Goal: Browse casually: Explore the website without a specific task or goal

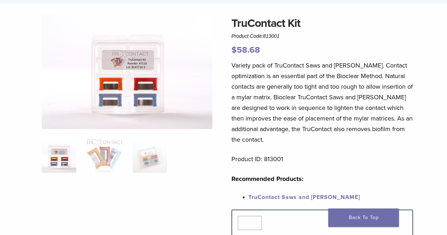
scroll to position [48, 0]
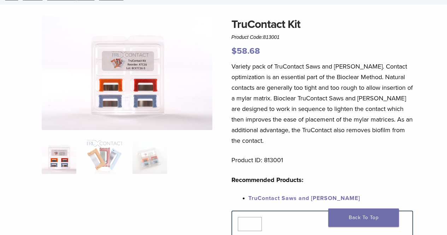
click at [125, 99] on img at bounding box center [127, 73] width 171 height 114
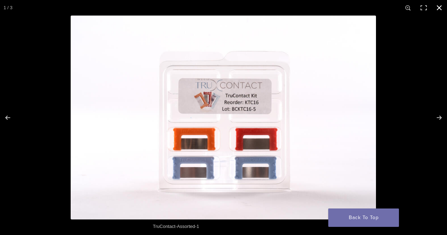
click at [439, 8] on button "Close (Esc)" at bounding box center [439, 8] width 16 height 16
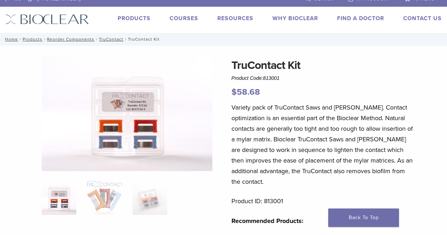
scroll to position [7, 0]
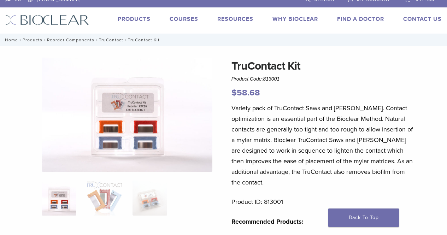
click at [150, 125] on img at bounding box center [127, 115] width 171 height 114
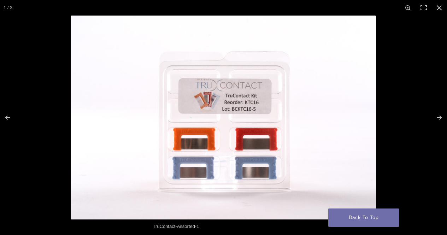
click at [233, 142] on img at bounding box center [223, 118] width 305 height 204
